Goal: Task Accomplishment & Management: Complete application form

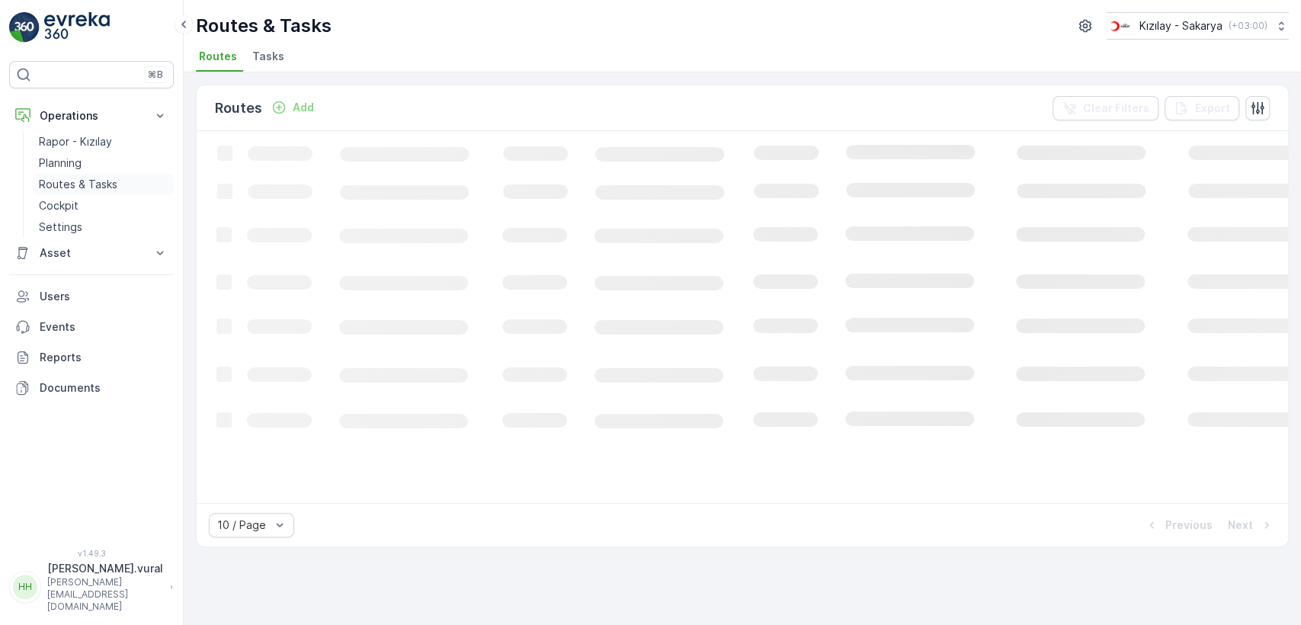
click at [79, 182] on p "Routes & Tasks" at bounding box center [78, 184] width 79 height 15
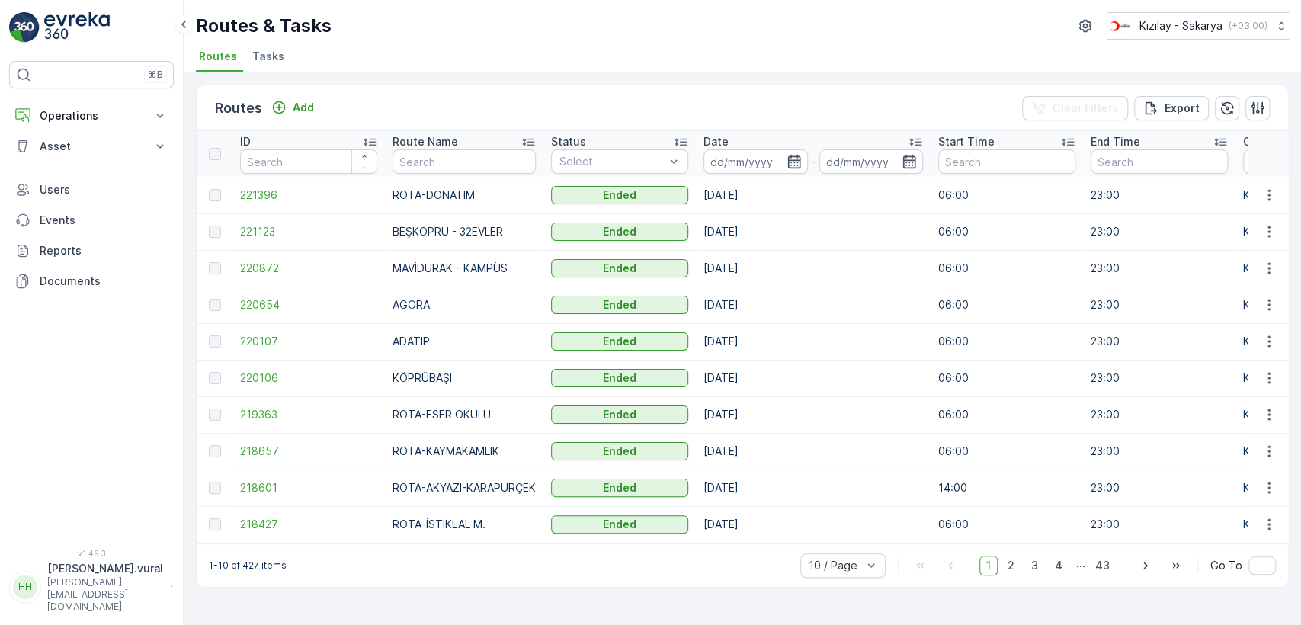
click at [294, 101] on p "Add" at bounding box center [303, 107] width 21 height 15
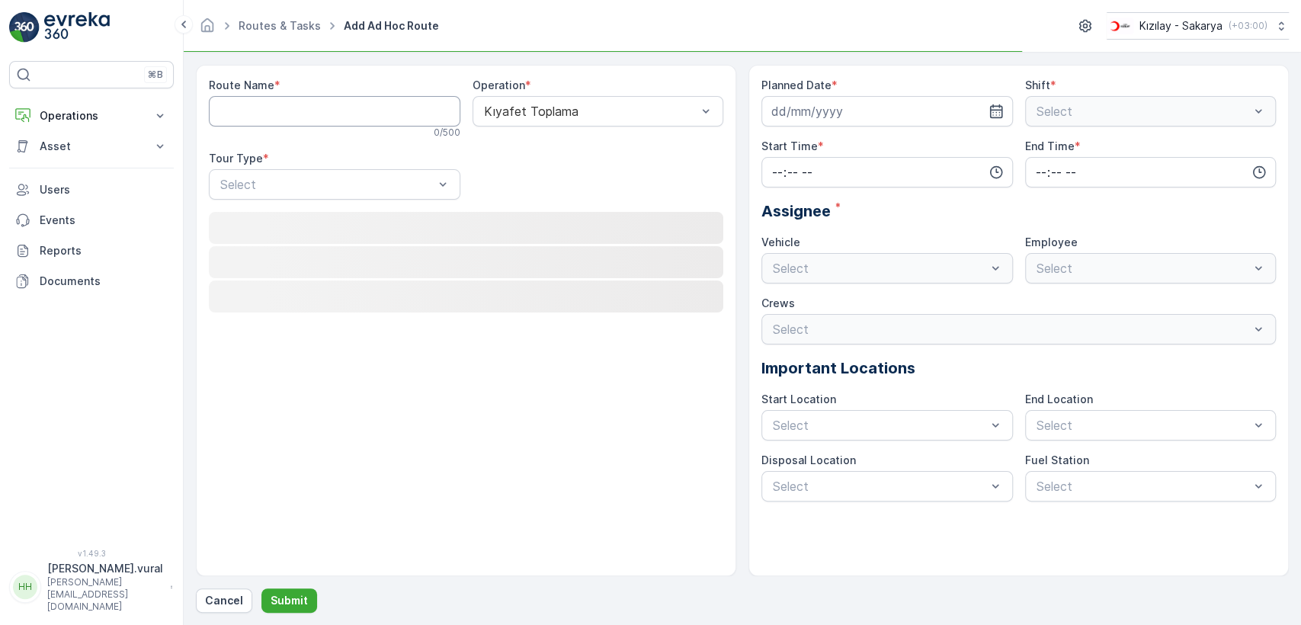
click at [294, 101] on Name "Route Name" at bounding box center [335, 111] width 252 height 30
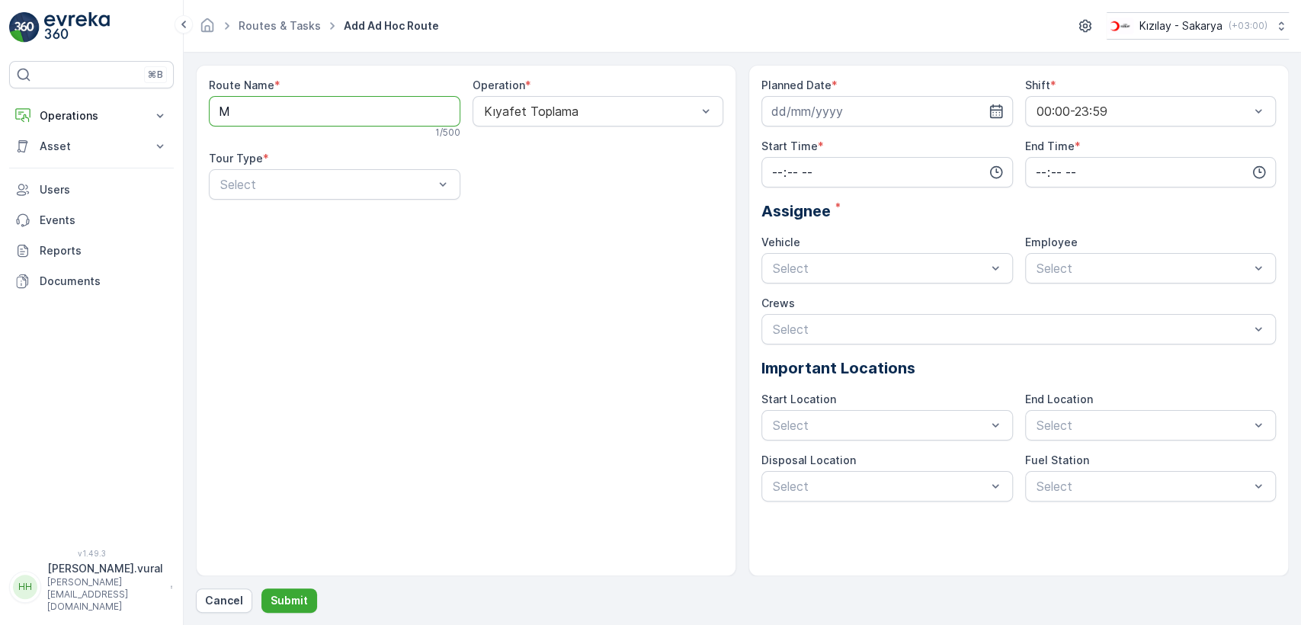
type Name "M"
type Name "ROTA-MALTEPE"
click at [331, 197] on div "Select" at bounding box center [335, 184] width 252 height 30
click at [329, 209] on div "Static Dynamic" at bounding box center [335, 235] width 252 height 58
click at [329, 212] on div "Static" at bounding box center [335, 222] width 252 height 26
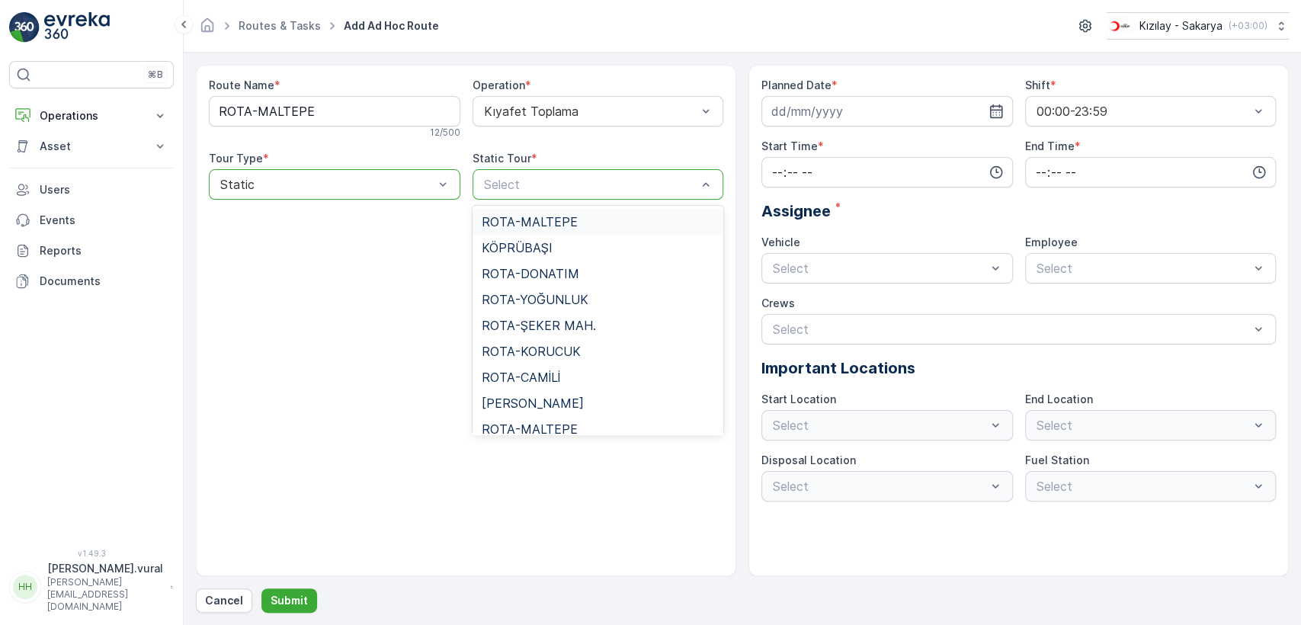
click at [549, 225] on span "ROTA-MALTEPE" at bounding box center [530, 222] width 96 height 14
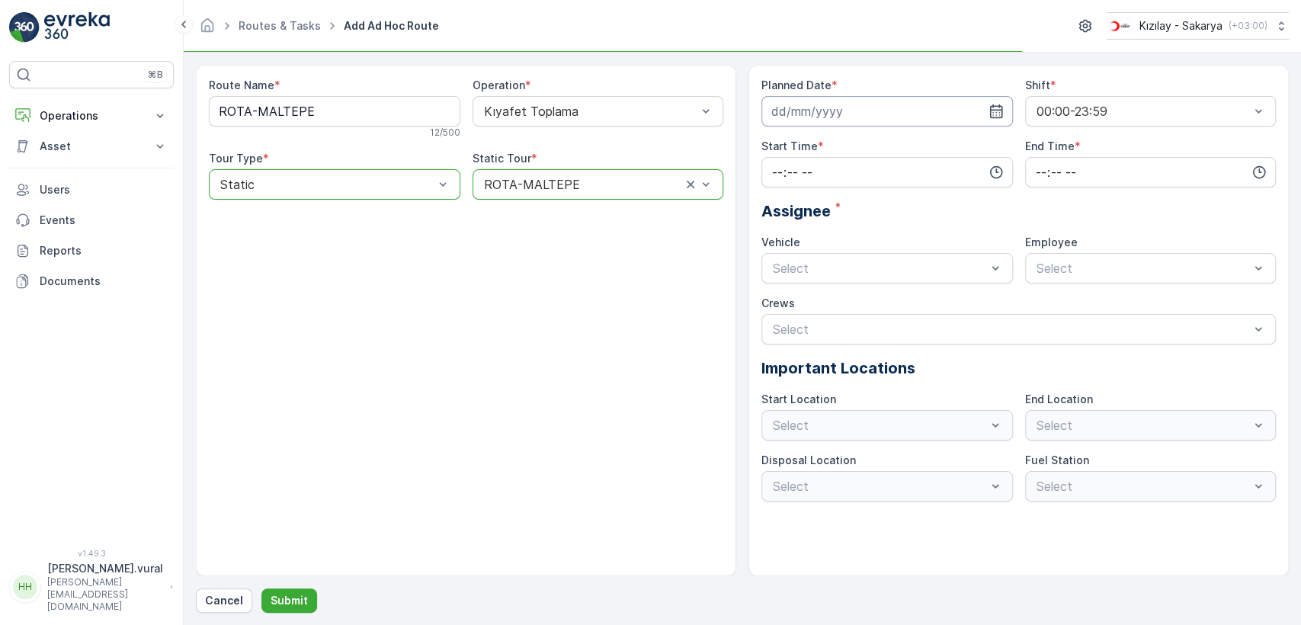
click at [803, 97] on input at bounding box center [888, 111] width 252 height 30
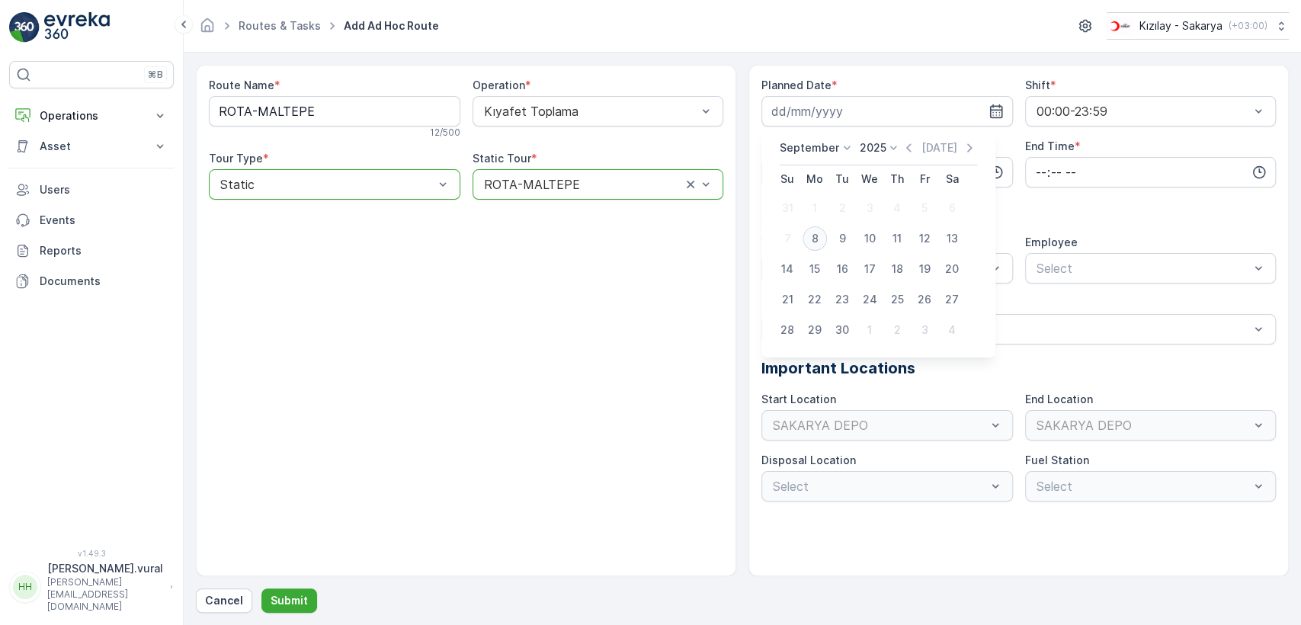
click at [821, 235] on div "8" at bounding box center [815, 238] width 24 height 24
type input "[DATE]"
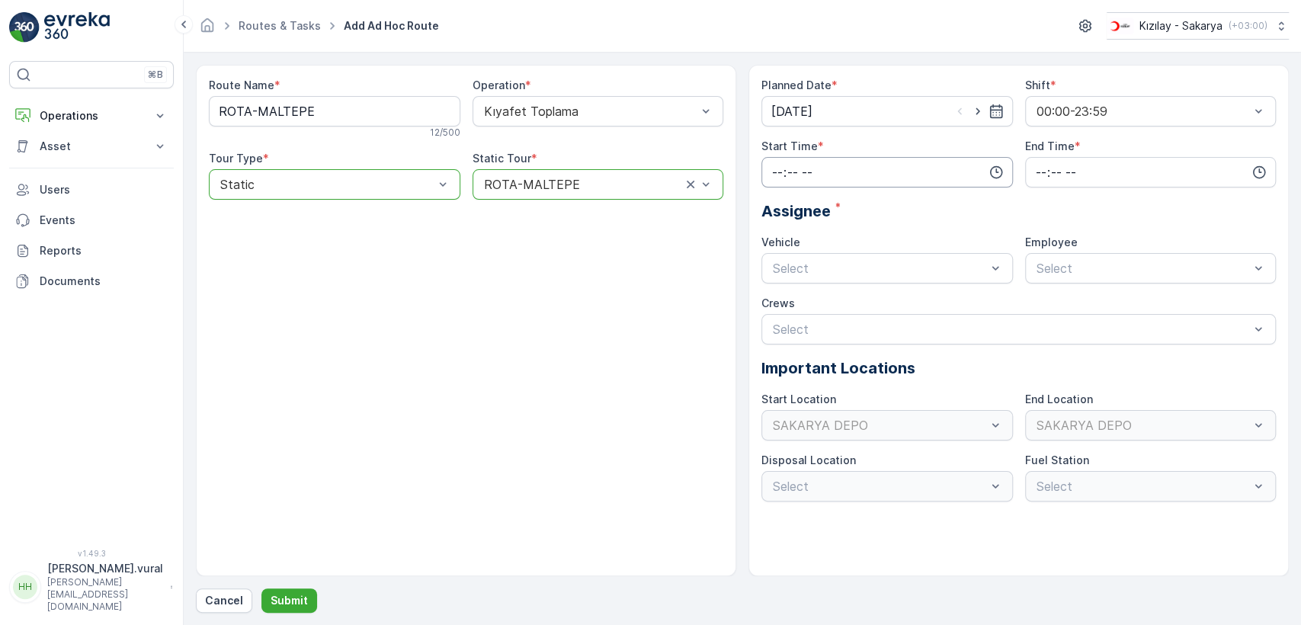
click at [793, 183] on input "time" at bounding box center [888, 172] width 252 height 30
click at [782, 324] on span "06" at bounding box center [778, 326] width 14 height 15
type input "06:00"
click at [1059, 174] on input "time" at bounding box center [1151, 172] width 252 height 30
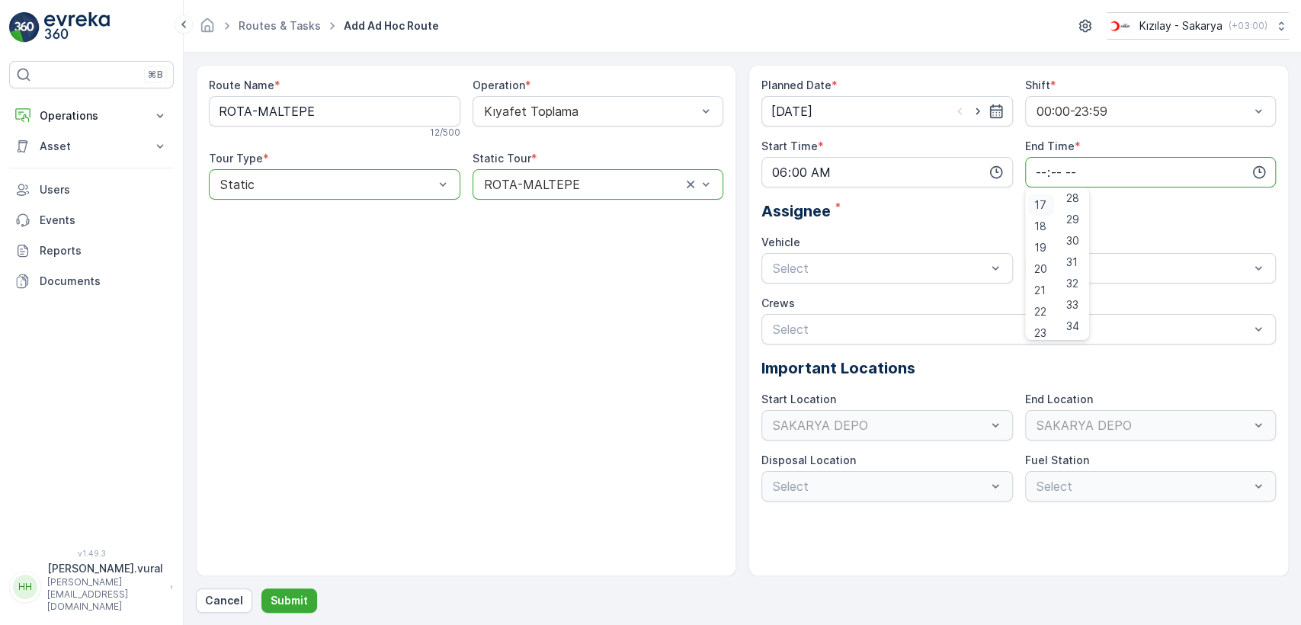
scroll to position [366, 0]
click at [1038, 325] on span "23" at bounding box center [1041, 326] width 12 height 15
type input "23:00"
drag, startPoint x: 884, startPoint y: 278, endPoint x: 874, endPoint y: 277, distance: 10.0
click at [884, 278] on div "Select" at bounding box center [888, 268] width 252 height 30
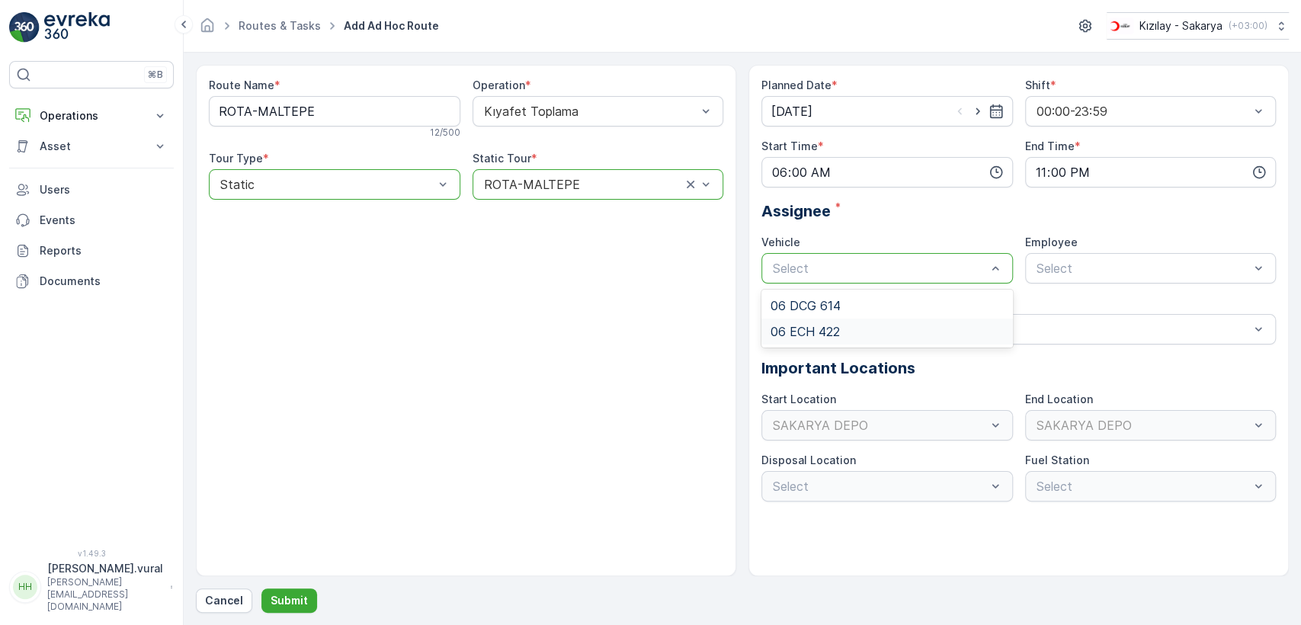
click at [847, 332] on div "06 ECH 422" at bounding box center [887, 332] width 233 height 14
click at [1025, 258] on div "Select" at bounding box center [1151, 268] width 252 height 30
click at [1051, 299] on span "06ECH422" at bounding box center [1066, 306] width 62 height 14
click at [278, 593] on p "Submit" at bounding box center [289, 600] width 37 height 15
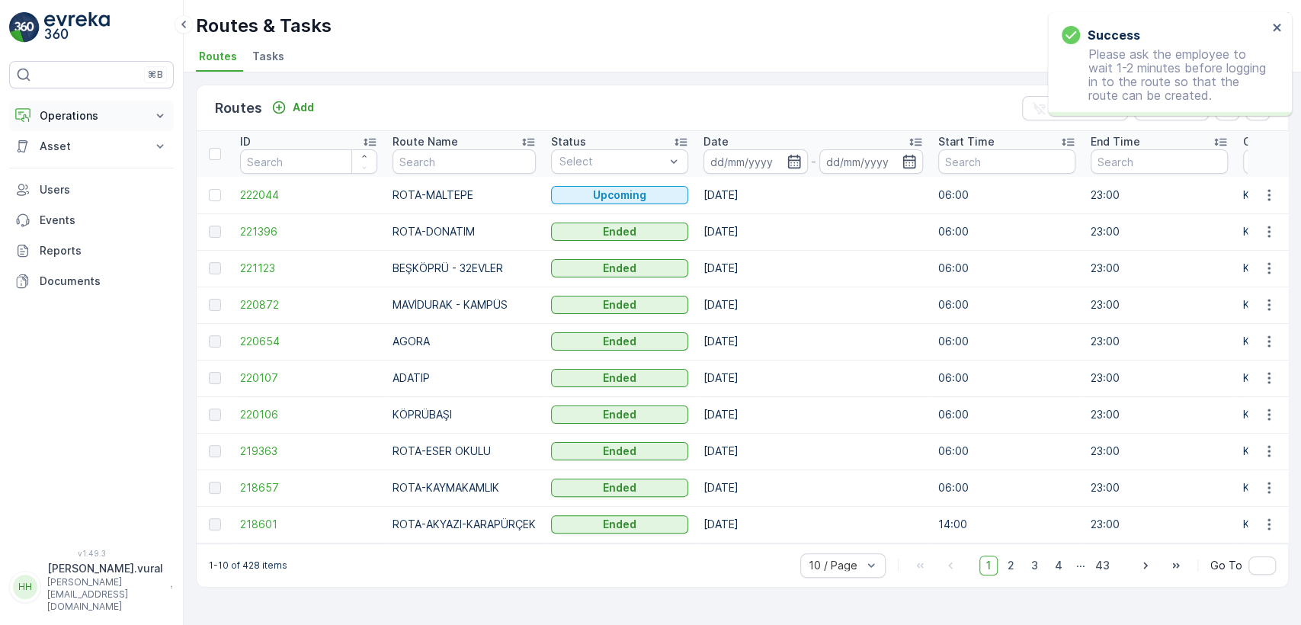
drag, startPoint x: 47, startPoint y: 133, endPoint x: 49, endPoint y: 124, distance: 8.5
click at [47, 131] on button "Asset" at bounding box center [91, 146] width 165 height 30
click at [50, 117] on p "Operations" at bounding box center [92, 115] width 104 height 15
click at [82, 202] on link "Cockpit" at bounding box center [103, 205] width 141 height 21
